Goal: Information Seeking & Learning: Find specific fact

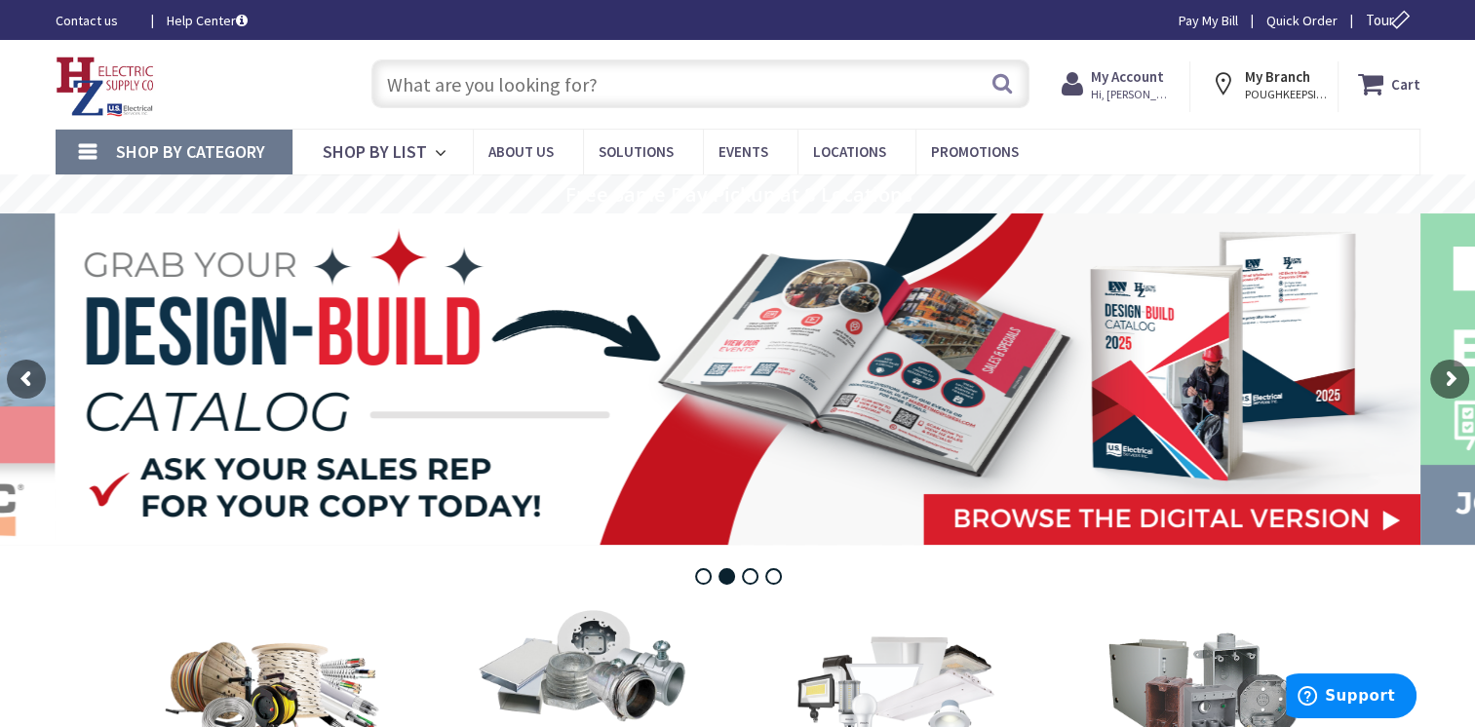
click at [546, 79] on input "text" at bounding box center [700, 83] width 658 height 49
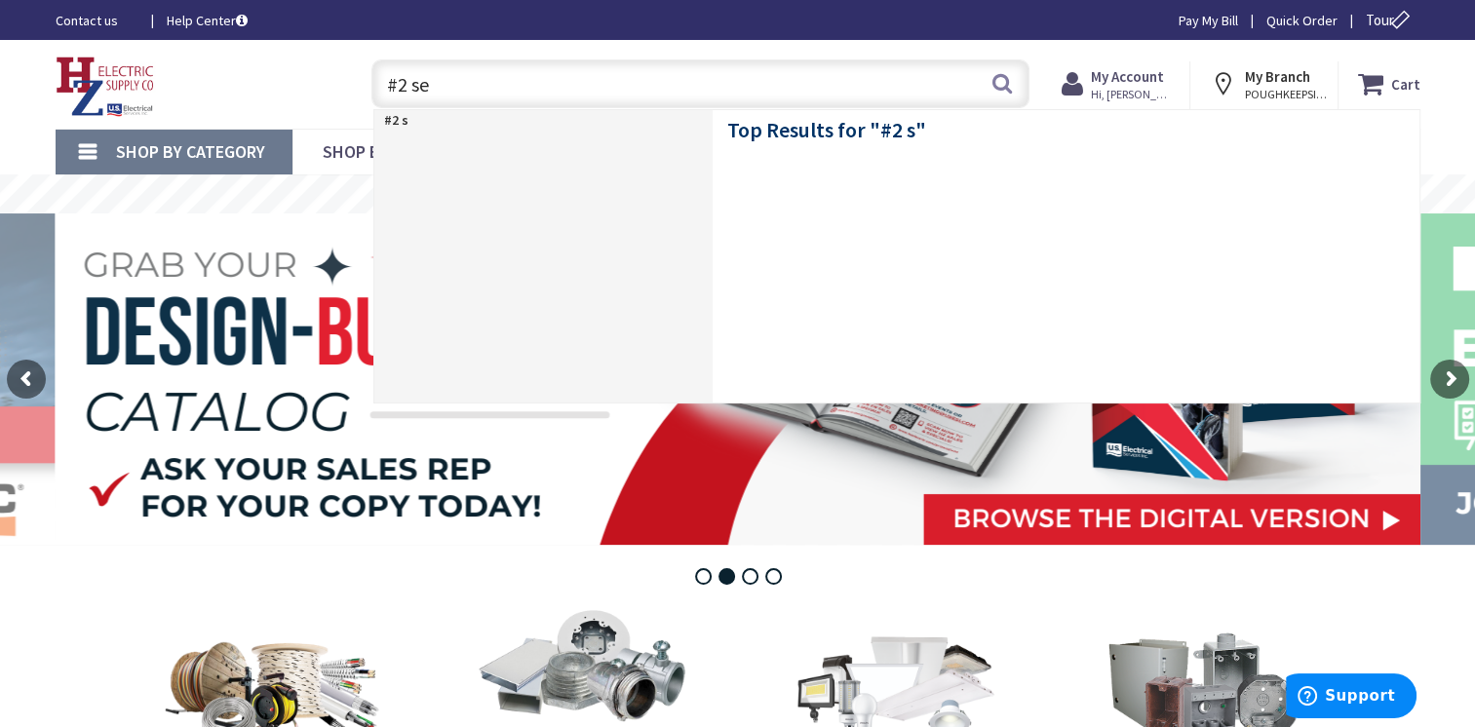
type input "#2 ser"
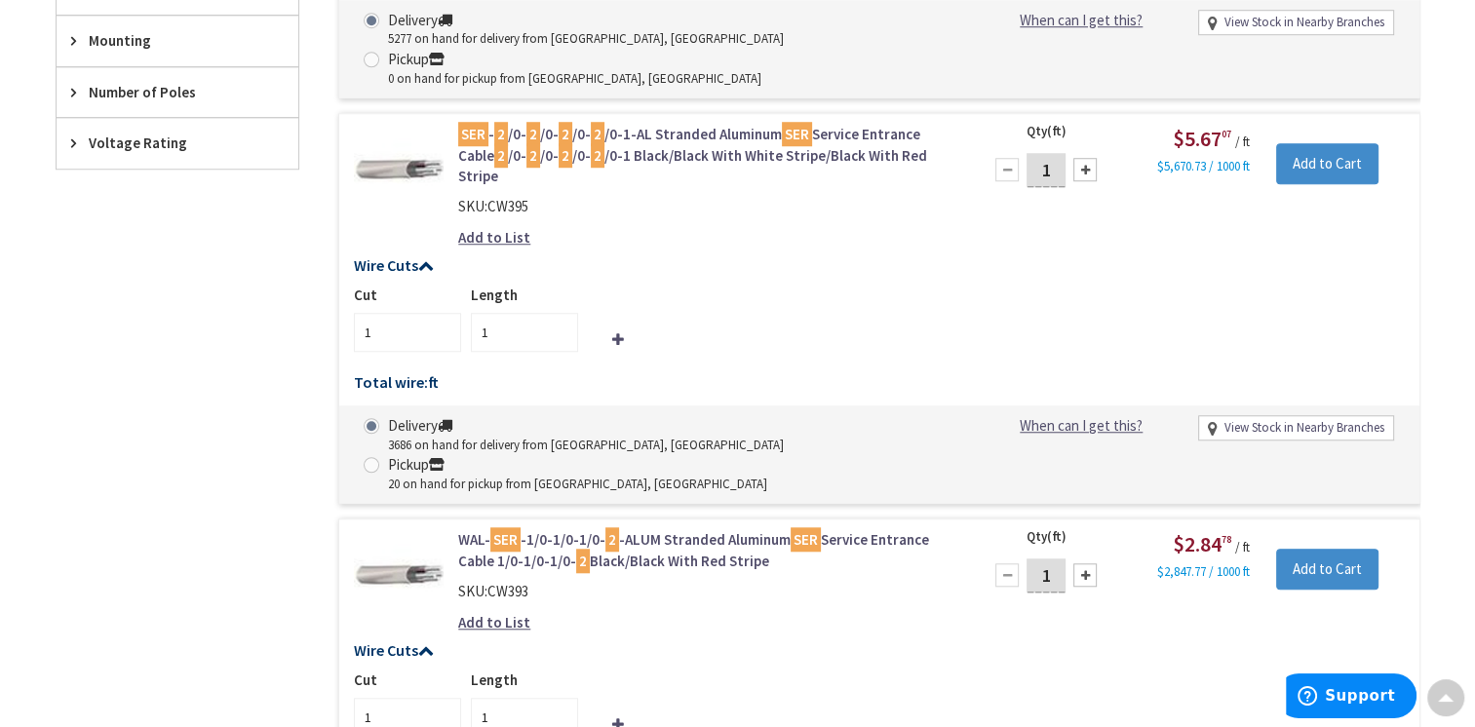
scroll to position [1756, 0]
